Goal: Navigation & Orientation: Go to known website

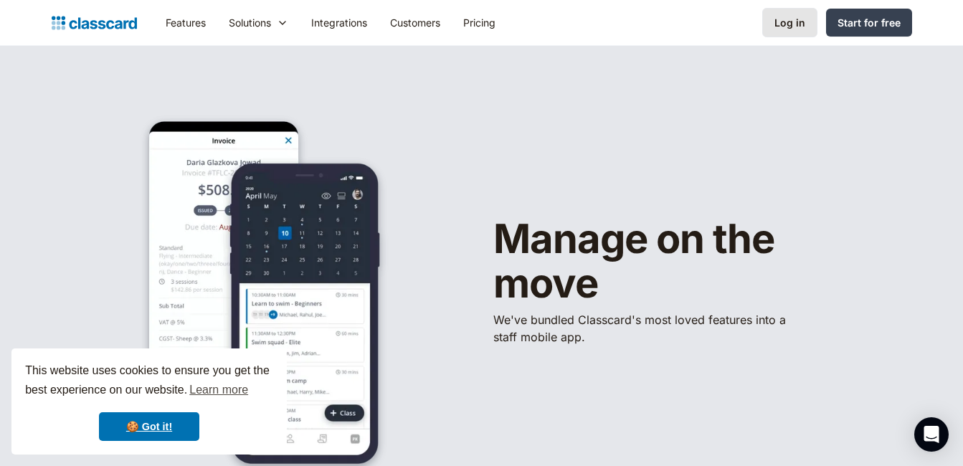
click at [774, 30] on link "Log in" at bounding box center [789, 22] width 55 height 29
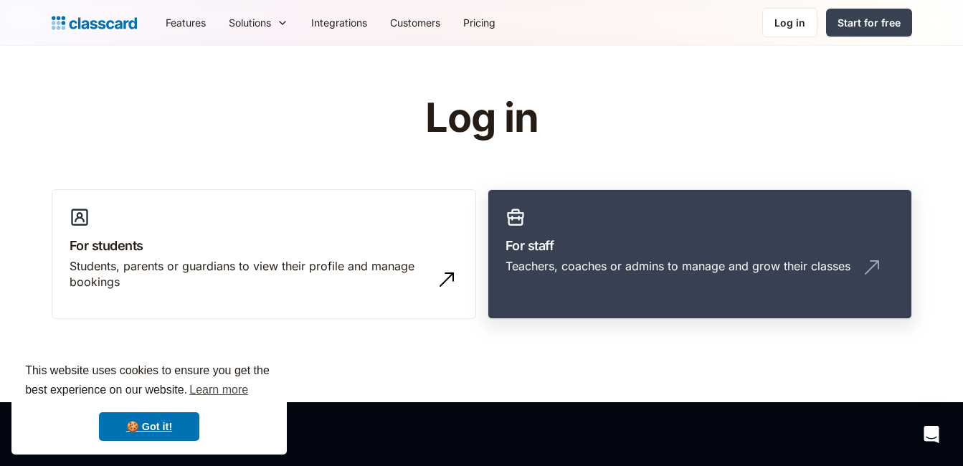
click at [688, 264] on div "Teachers, coaches or admins to manage and grow their classes" at bounding box center [677, 266] width 345 height 16
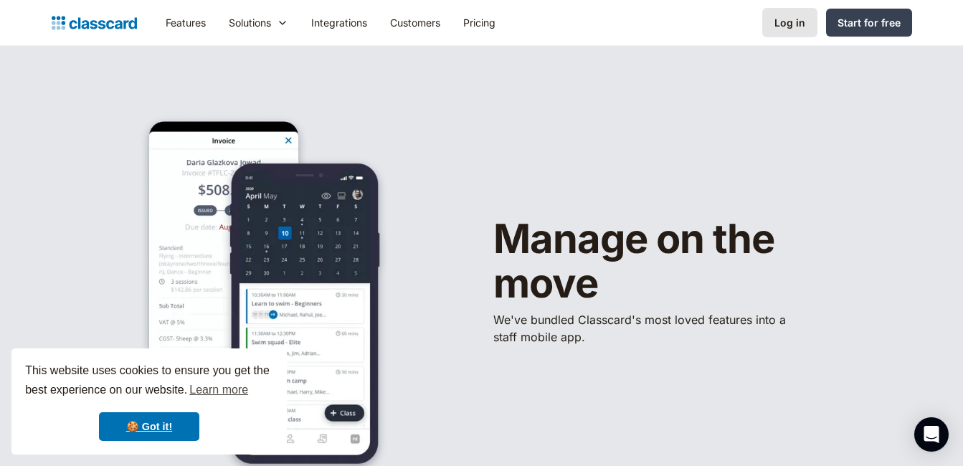
click at [778, 33] on link "Log in" at bounding box center [789, 22] width 55 height 29
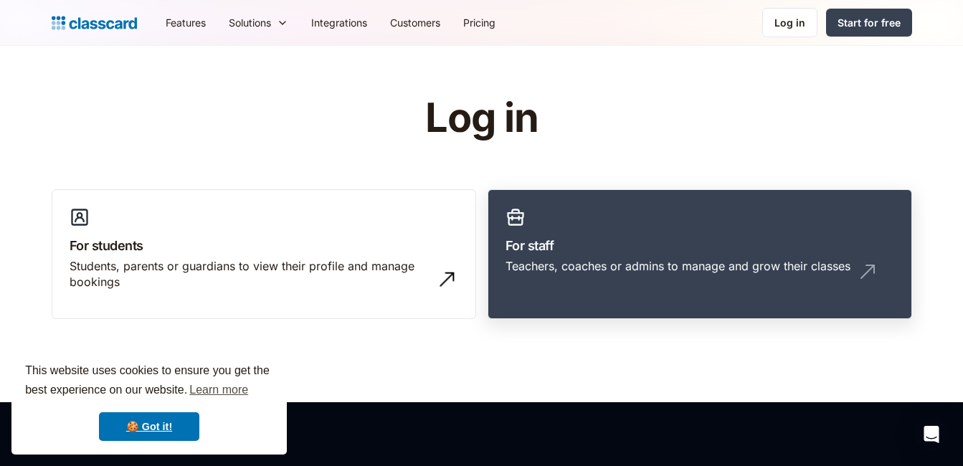
click at [610, 246] on h3 "For staff" at bounding box center [699, 245] width 389 height 19
